Goal: Information Seeking & Learning: Get advice/opinions

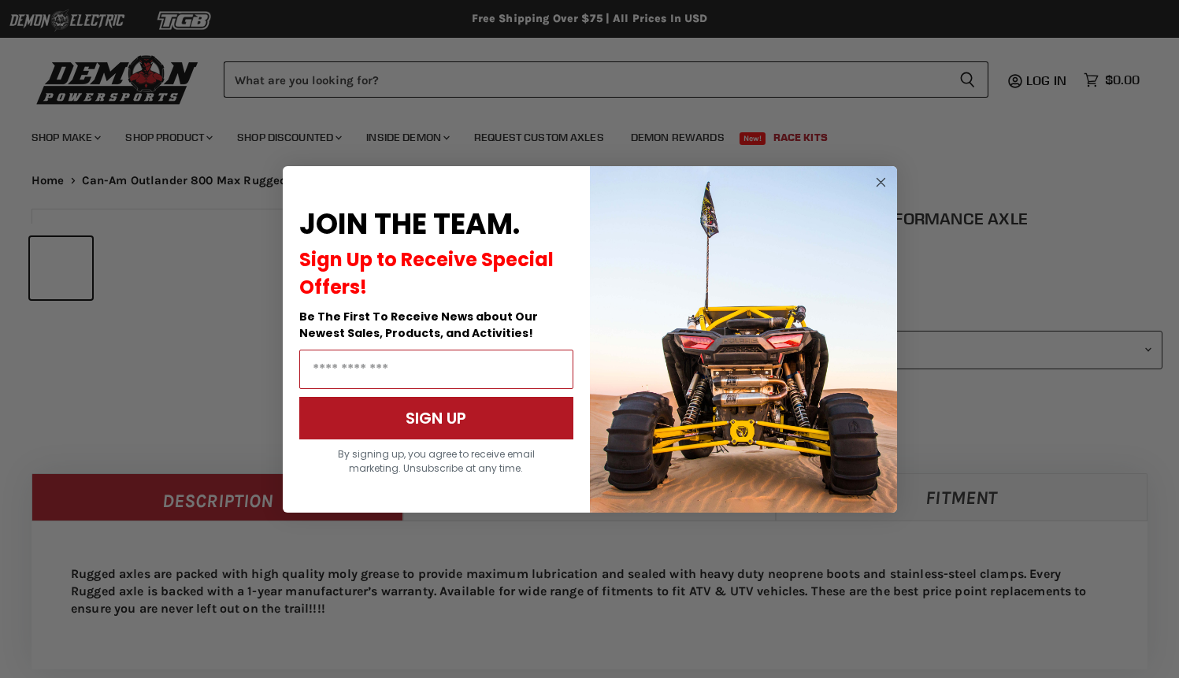
select select "******"
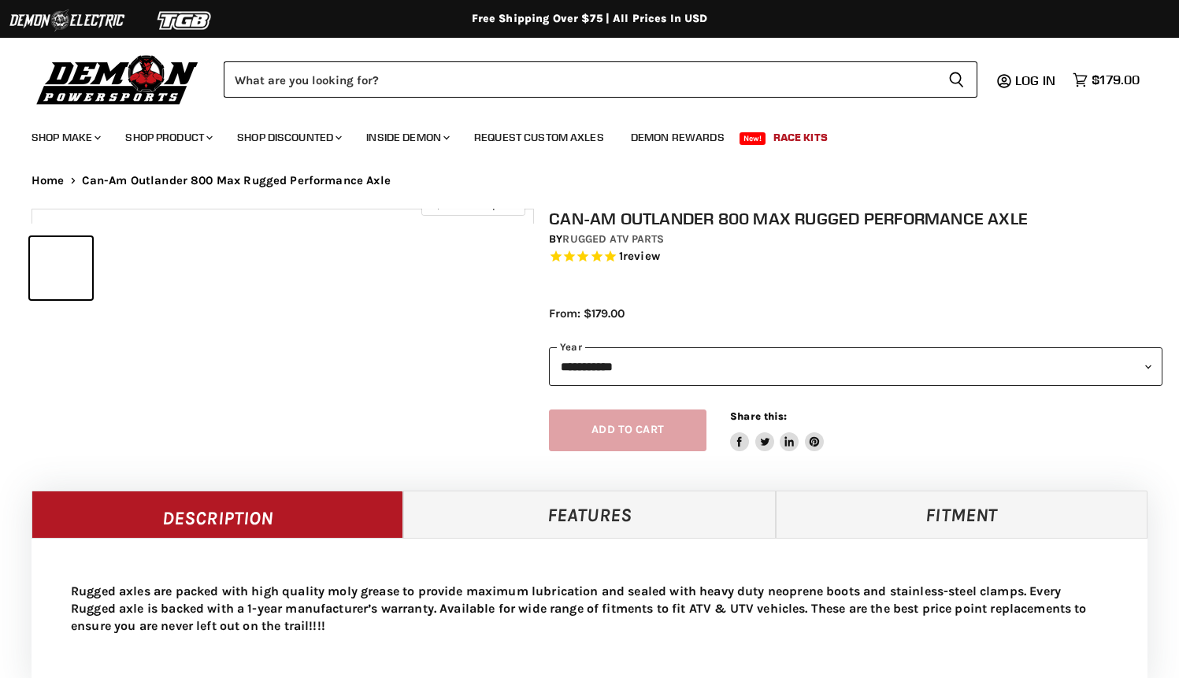
select select "******"
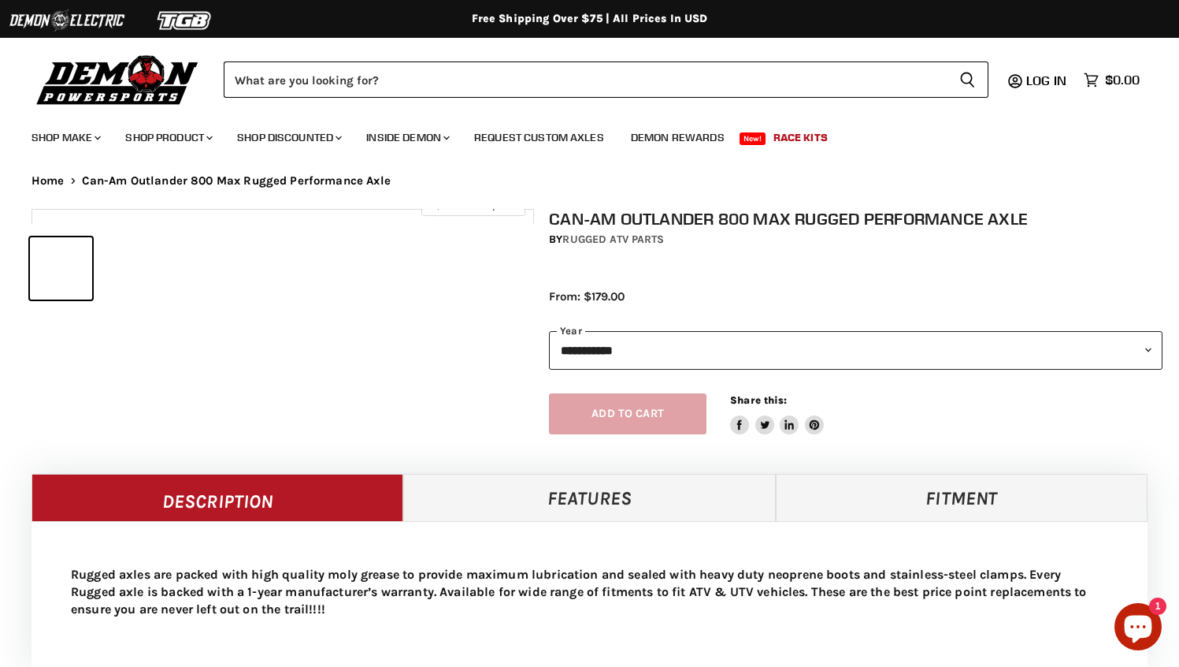
select select "******"
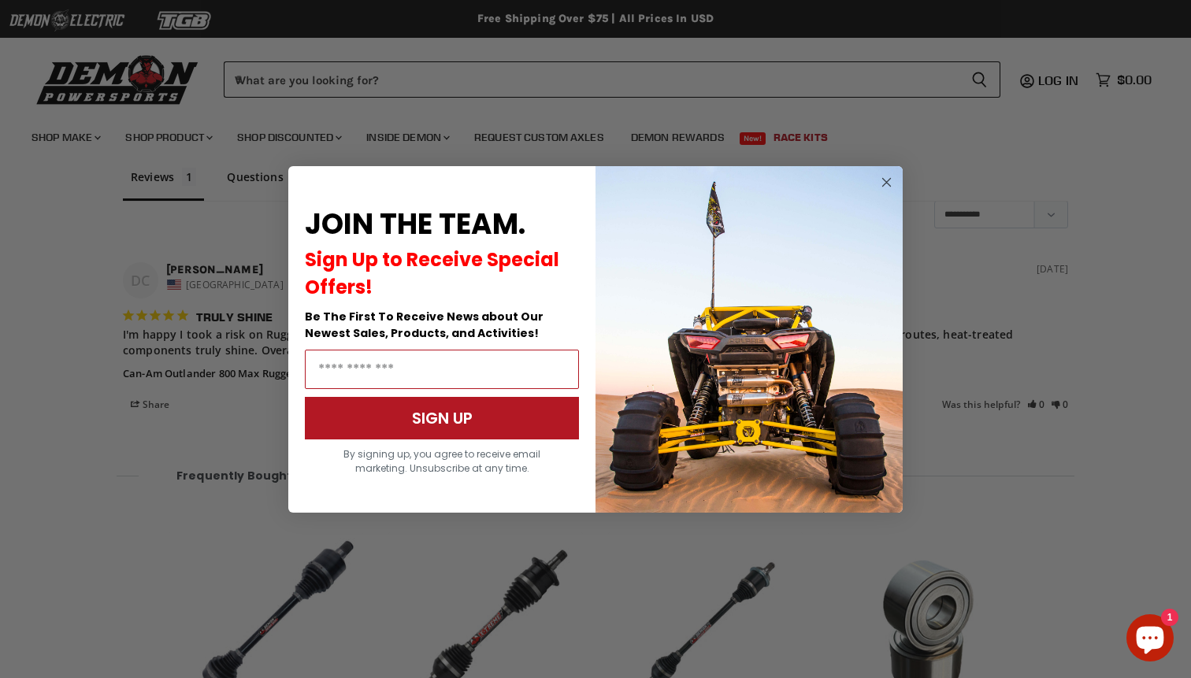
scroll to position [1295, 0]
